Goal: Task Accomplishment & Management: Manage account settings

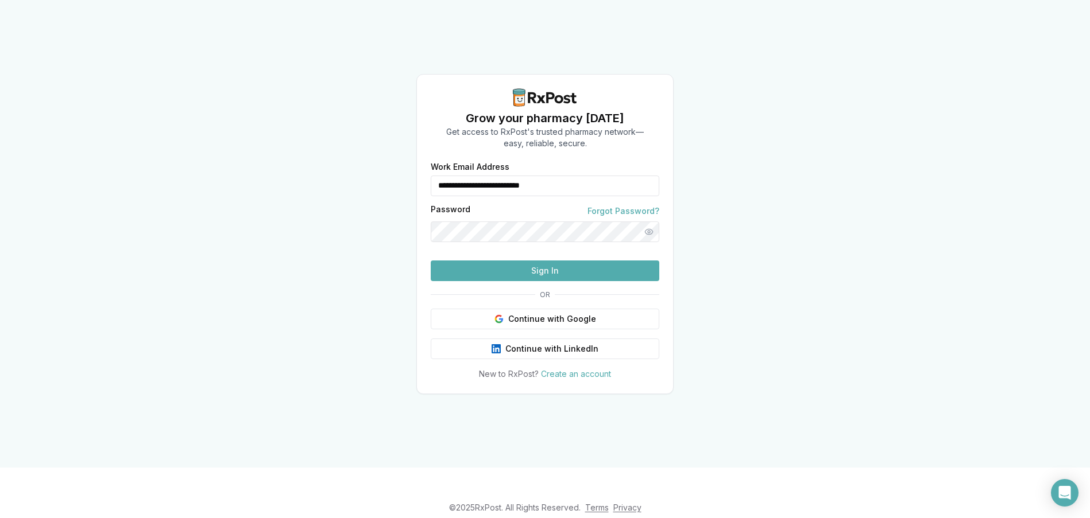
click at [501, 176] on input "**********" at bounding box center [545, 186] width 228 height 21
type input "**********"
click at [491, 281] on button "Sign In" at bounding box center [545, 271] width 228 height 21
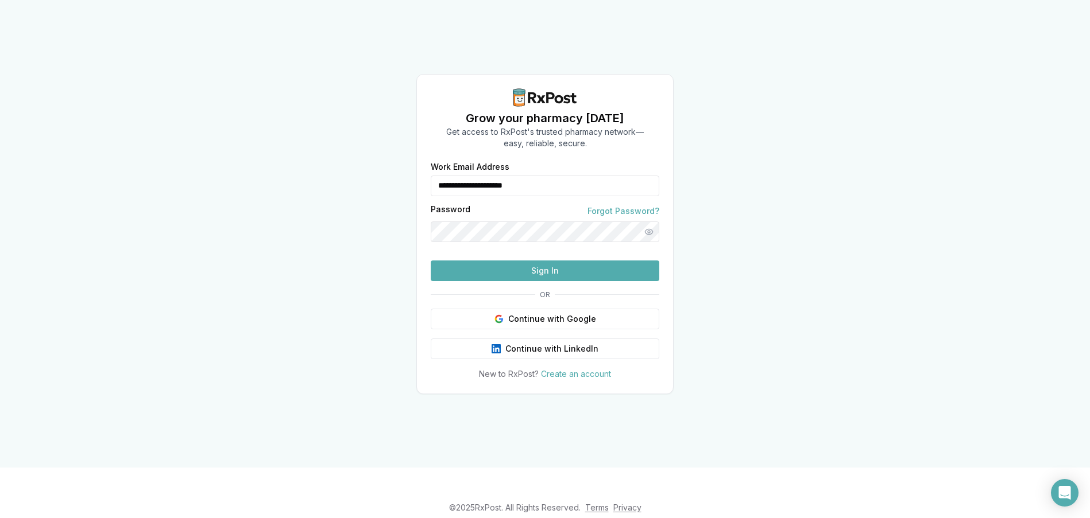
click at [499, 281] on button "Sign In" at bounding box center [545, 271] width 228 height 21
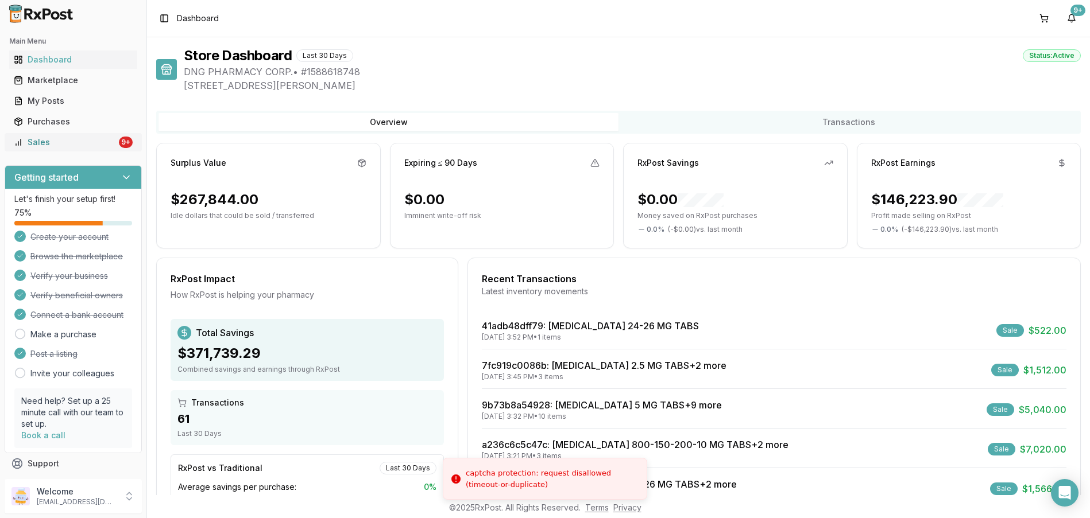
click at [71, 144] on div "Sales" at bounding box center [65, 142] width 103 height 11
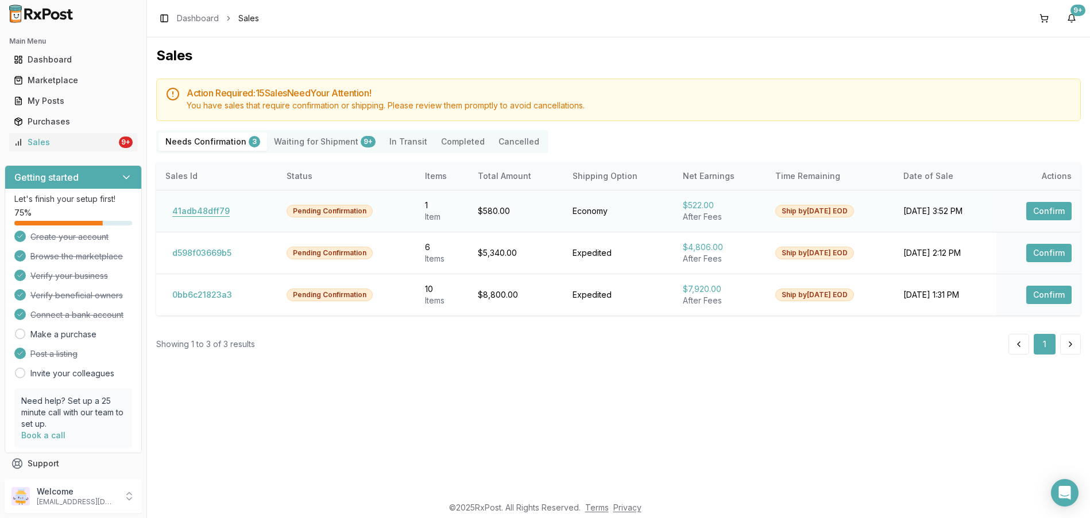
click at [182, 218] on button "41adb48dff79" at bounding box center [200, 211] width 71 height 18
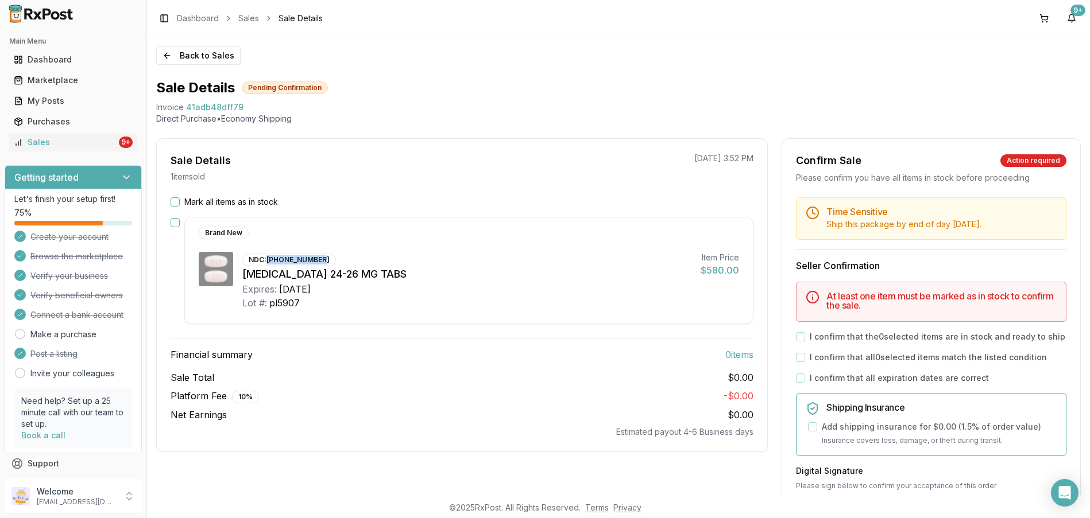
drag, startPoint x: 268, startPoint y: 260, endPoint x: 321, endPoint y: 257, distance: 52.9
click at [321, 257] on div "NDC: [PHONE_NUMBER]" at bounding box center [289, 260] width 94 height 13
copy div "[PHONE_NUMBER]"
click at [477, 201] on div "Mark all items as in stock" at bounding box center [461, 201] width 583 height 11
click at [42, 137] on div "Sales" at bounding box center [65, 142] width 103 height 11
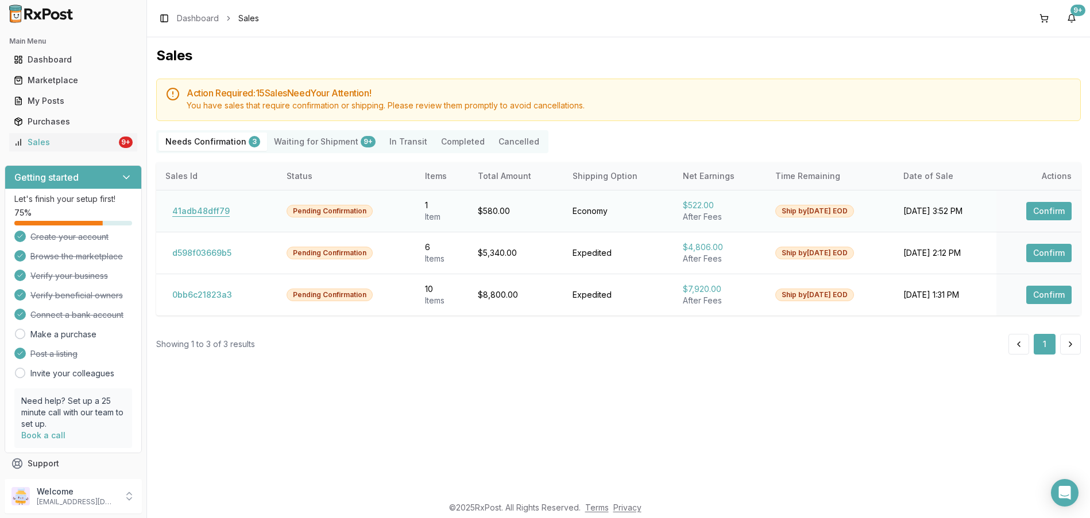
click at [206, 216] on button "41adb48dff79" at bounding box center [200, 211] width 71 height 18
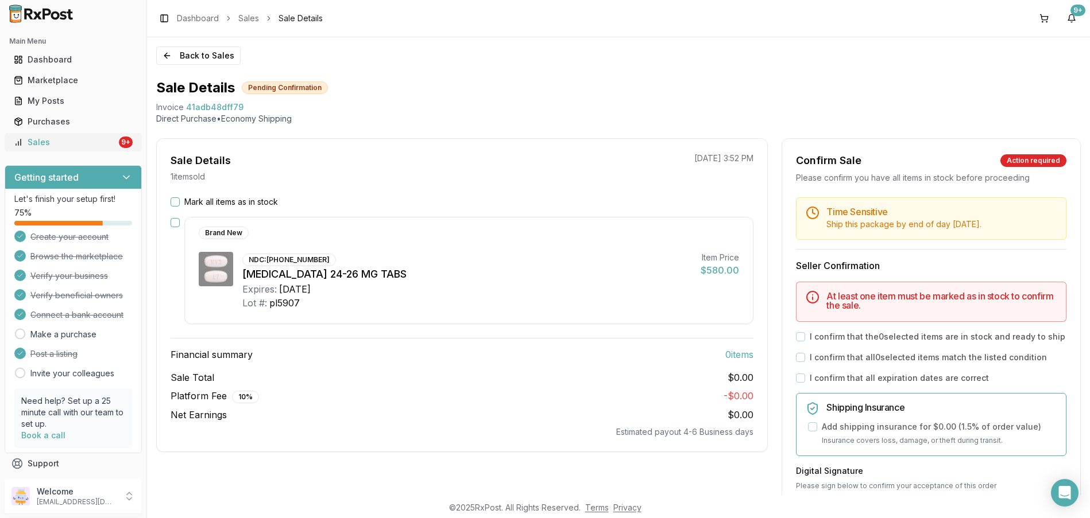
click at [63, 148] on link "Sales 9+" at bounding box center [73, 142] width 128 height 21
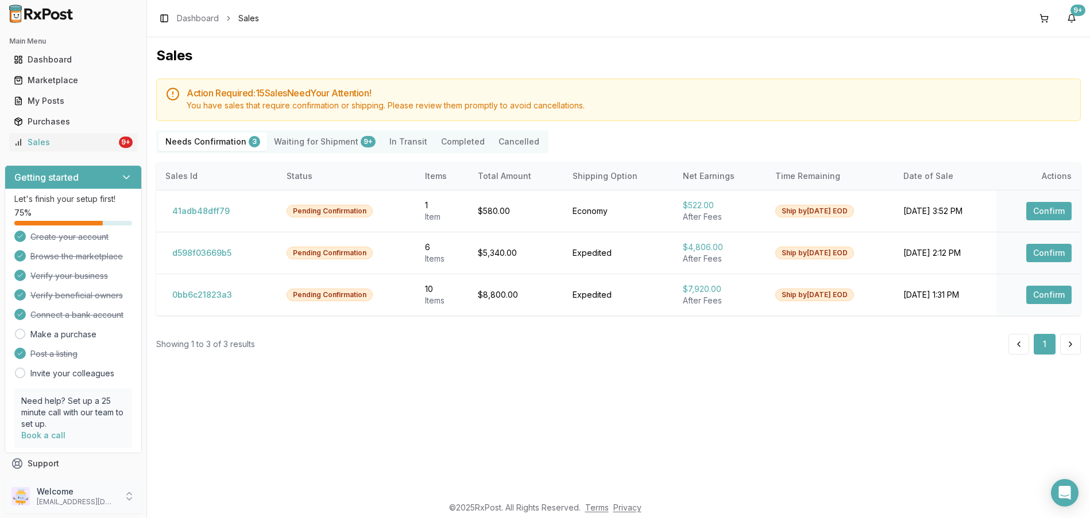
click at [37, 497] on p "Welcome" at bounding box center [77, 491] width 80 height 11
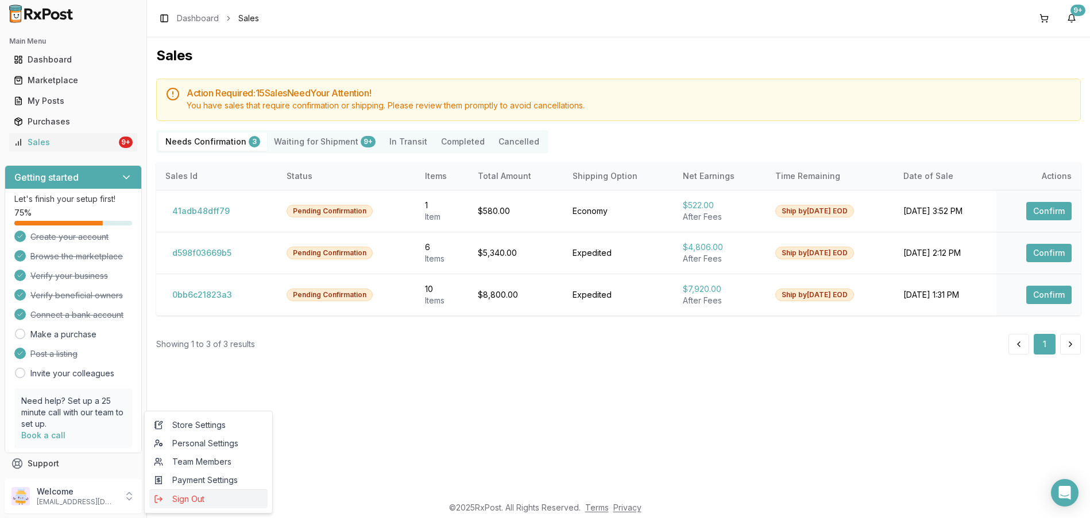
click at [163, 496] on span "Sign Out" at bounding box center [208, 499] width 109 height 11
